Goal: Navigation & Orientation: Find specific page/section

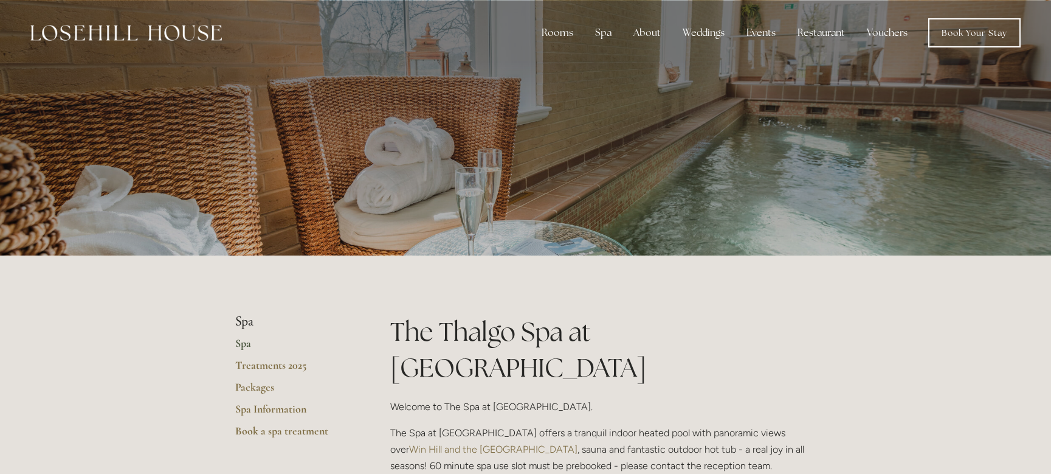
click at [249, 345] on link "Spa" at bounding box center [293, 347] width 116 height 22
click at [275, 365] on link "Treatments 2025" at bounding box center [293, 369] width 116 height 22
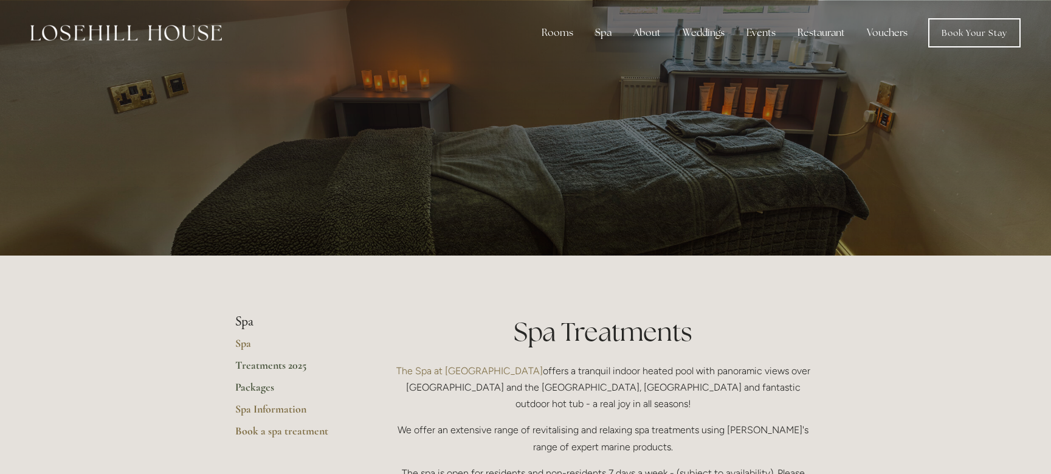
click at [240, 381] on link "Packages" at bounding box center [293, 391] width 116 height 22
